Goal: Information Seeking & Learning: Learn about a topic

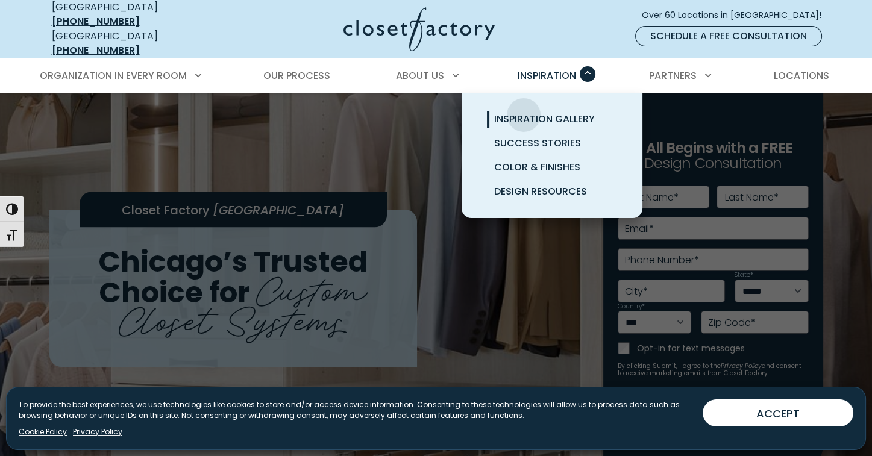
click at [524, 112] on span "Inspiration Gallery" at bounding box center [544, 119] width 101 height 14
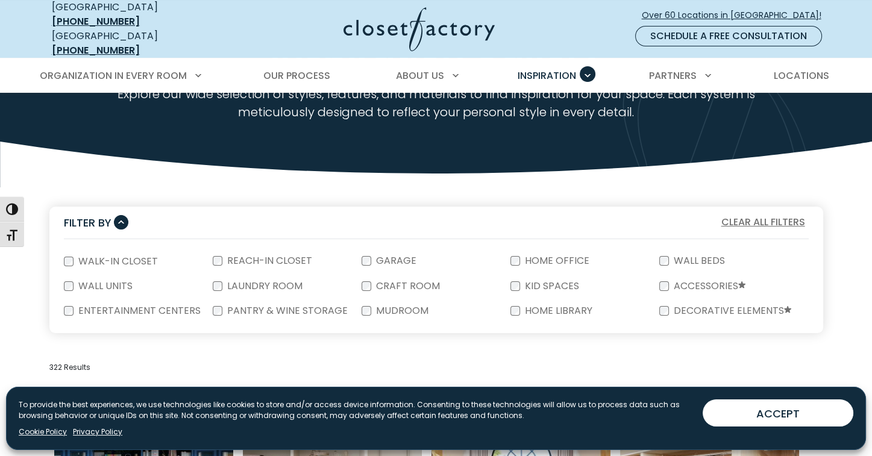
scroll to position [122, 0]
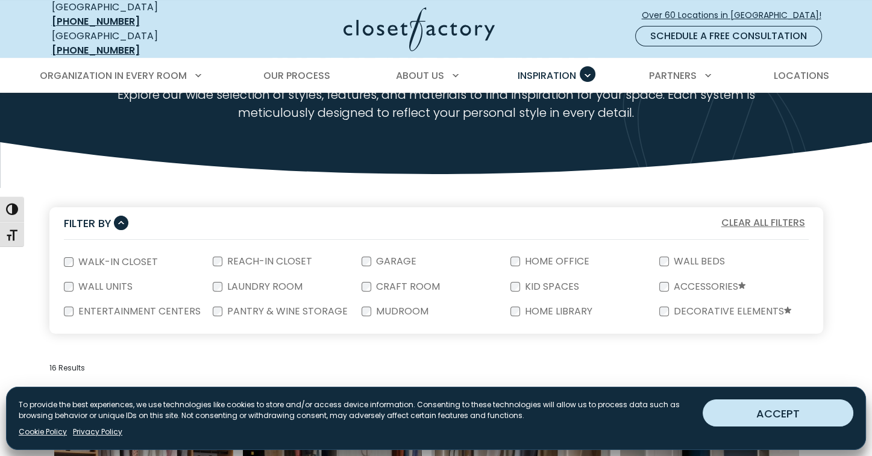
click at [798, 410] on button "ACCEPT" at bounding box center [778, 412] width 151 height 27
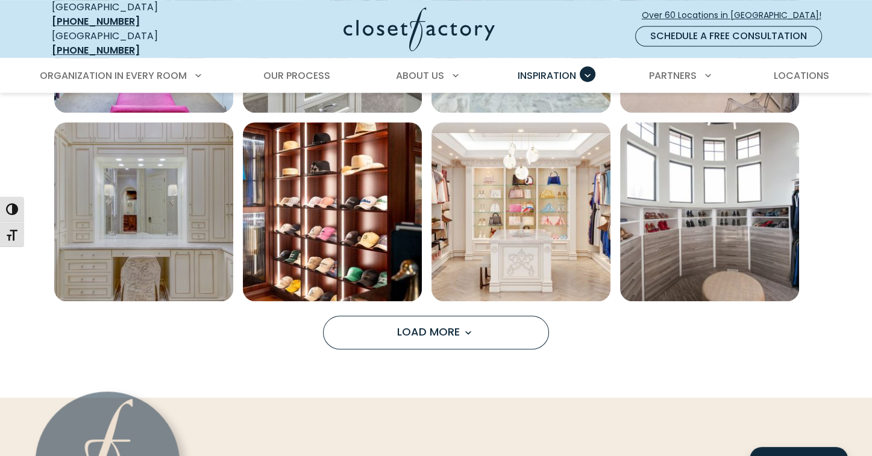
scroll to position [954, 0]
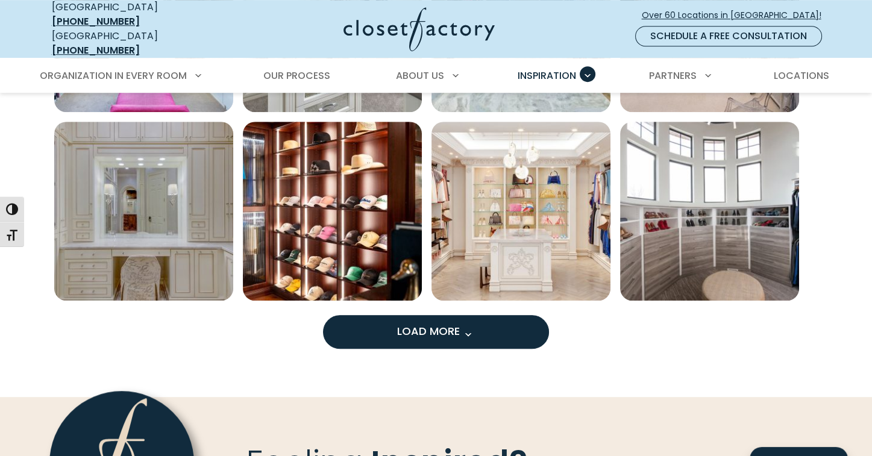
click at [389, 319] on button "Load More" at bounding box center [436, 332] width 226 height 34
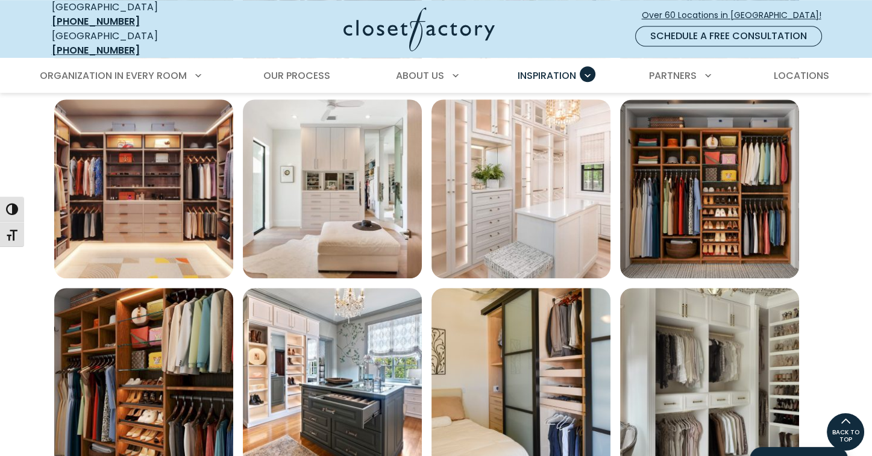
scroll to position [1165, 0]
click at [538, 171] on img "Open inspiration gallery to preview enlarged image" at bounding box center [520, 189] width 179 height 179
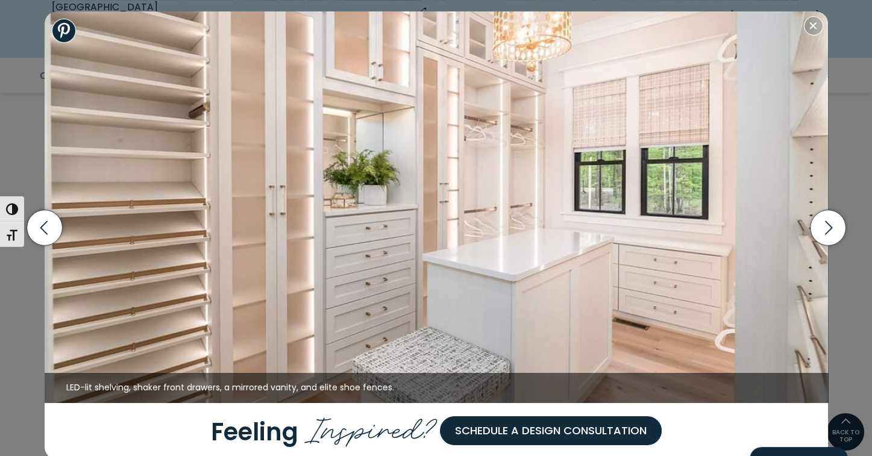
click at [433, 171] on img at bounding box center [436, 207] width 783 height 392
click at [50, 222] on icon "button" at bounding box center [45, 228] width 36 height 36
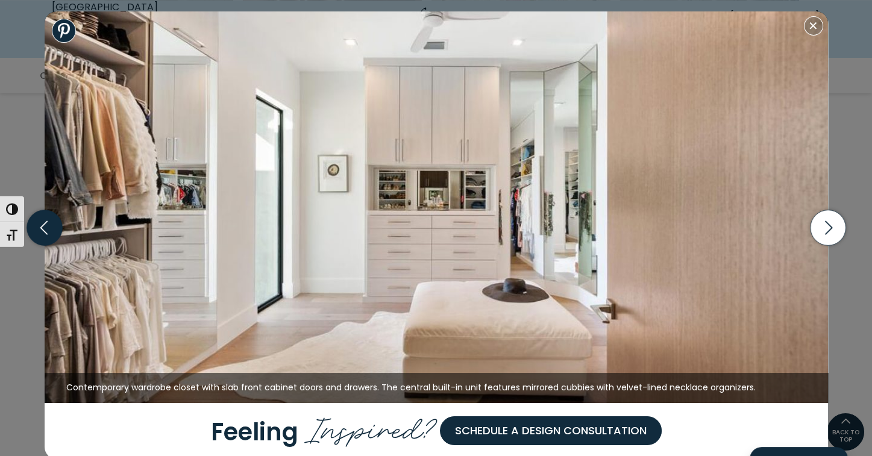
click at [50, 222] on icon "button" at bounding box center [45, 228] width 36 height 36
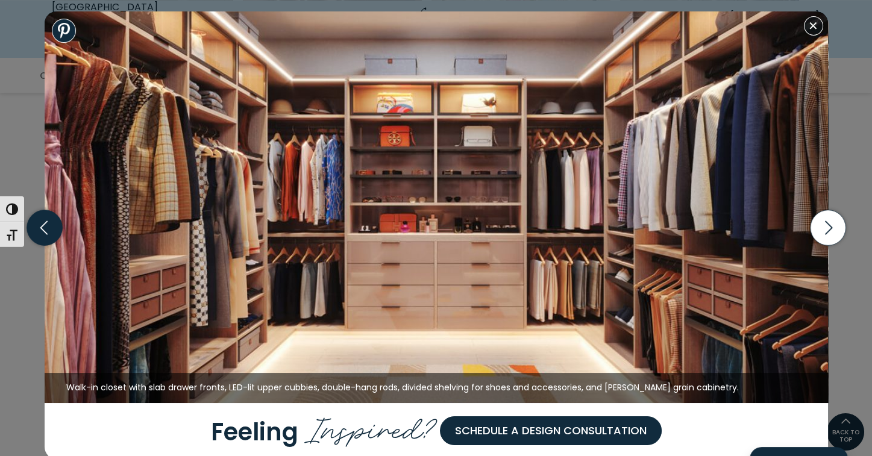
click at [50, 222] on icon "button" at bounding box center [45, 228] width 36 height 36
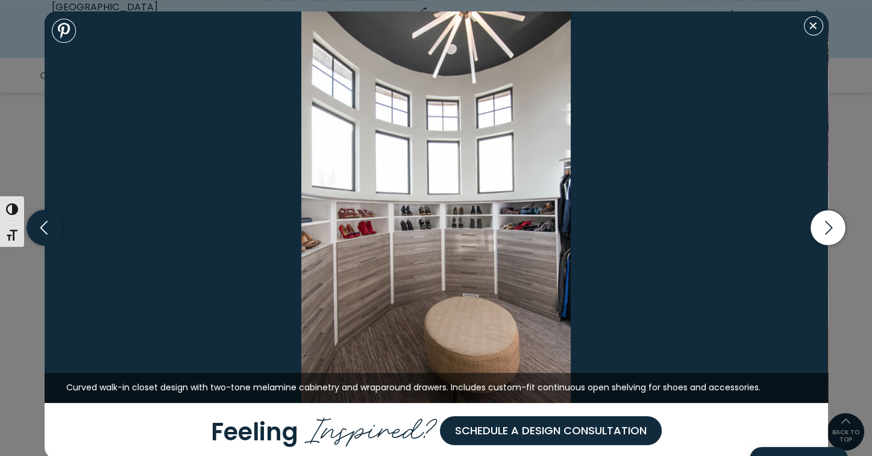
click at [50, 222] on icon "button" at bounding box center [45, 228] width 36 height 36
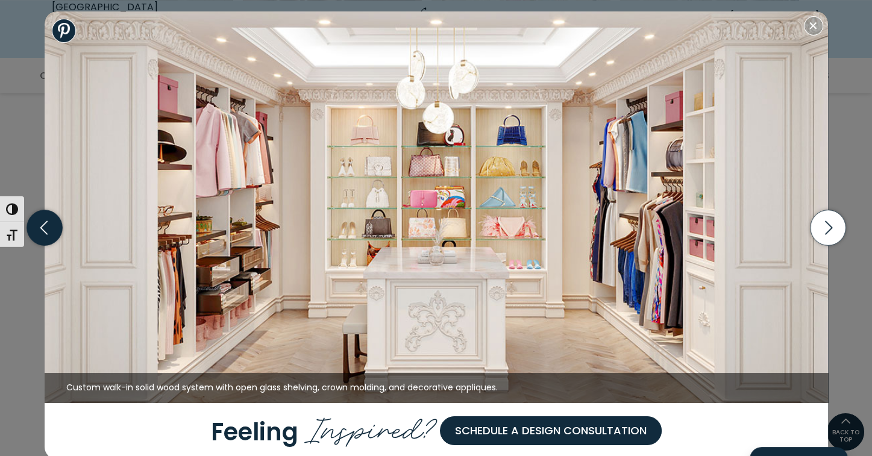
click at [50, 222] on icon "button" at bounding box center [45, 228] width 36 height 36
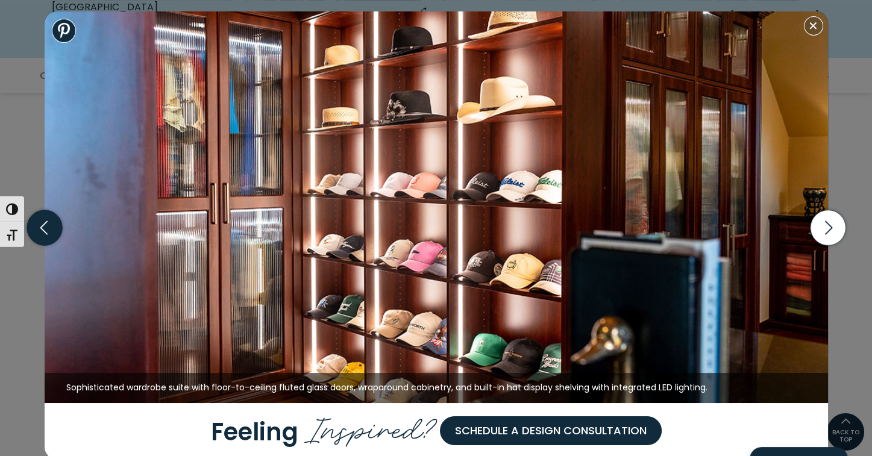
click at [50, 222] on icon "button" at bounding box center [45, 228] width 36 height 36
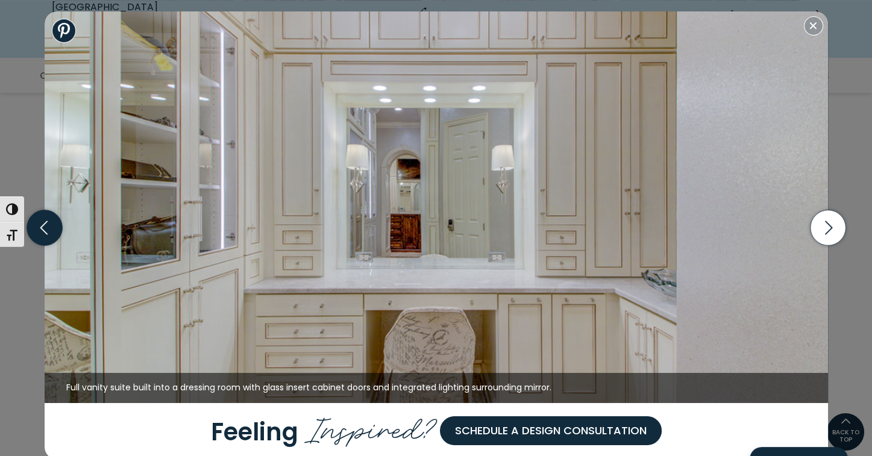
click at [50, 222] on icon "button" at bounding box center [45, 228] width 36 height 36
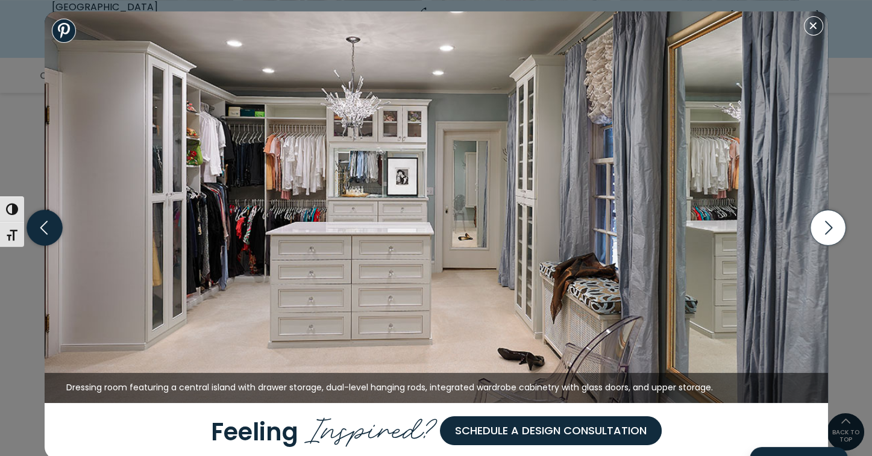
click at [50, 222] on icon "button" at bounding box center [45, 228] width 36 height 36
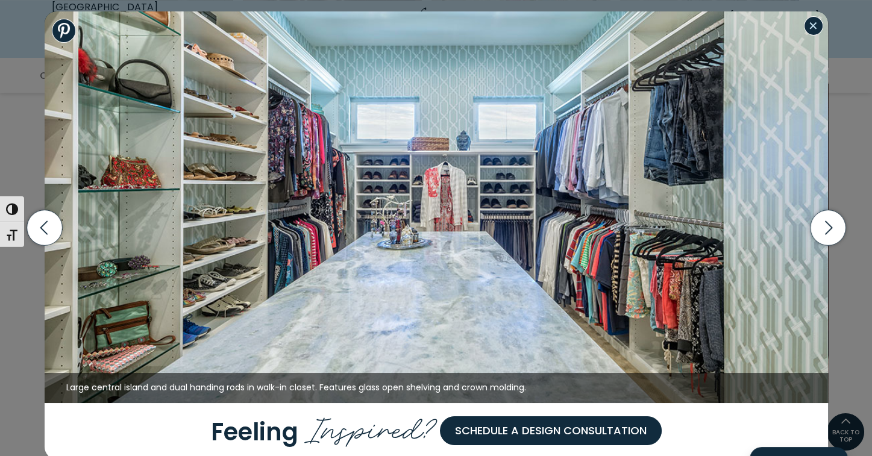
click at [810, 23] on button "Close modal" at bounding box center [813, 25] width 19 height 19
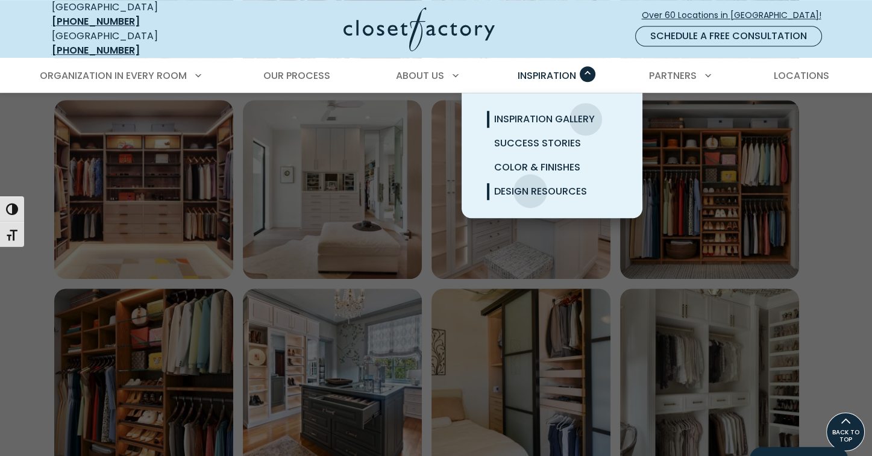
click at [530, 184] on span "Design Resources" at bounding box center [540, 191] width 93 height 14
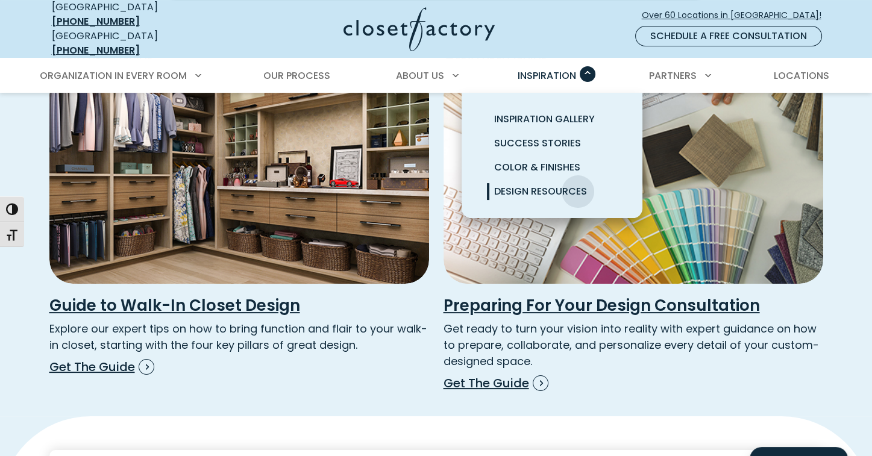
scroll to position [268, 0]
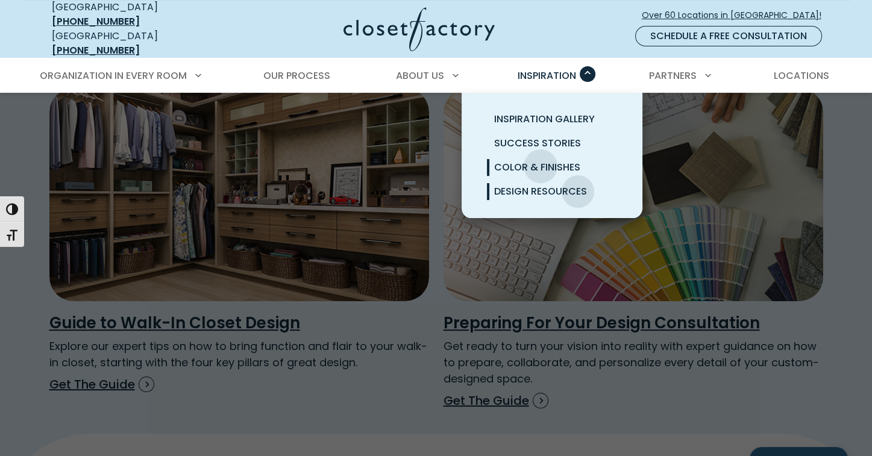
click at [540, 160] on span "Color & Finishes" at bounding box center [537, 167] width 86 height 14
